Goal: Find specific page/section: Find specific page/section

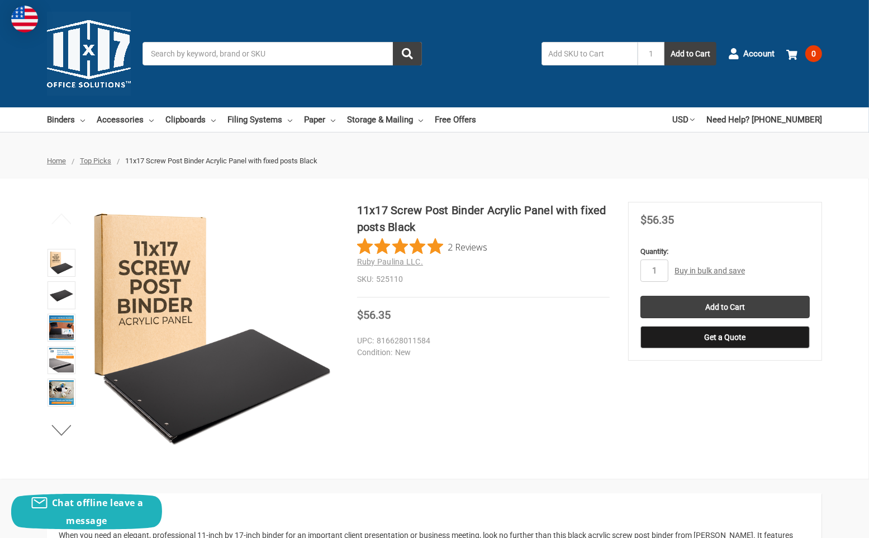
click at [264, 58] on input "Search" at bounding box center [282, 53] width 279 height 23
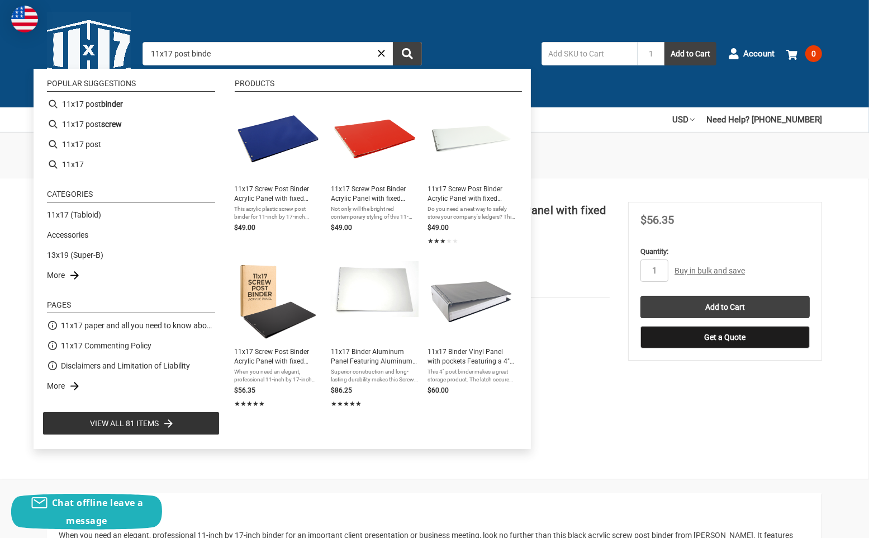
type input "11x17 post binder"
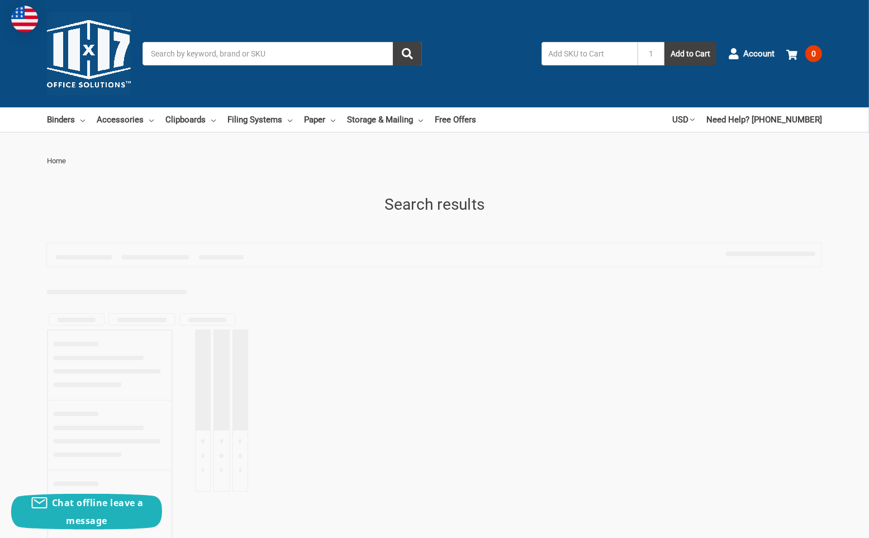
type input "11x17 post binder"
